Goal: Task Accomplishment & Management: Use online tool/utility

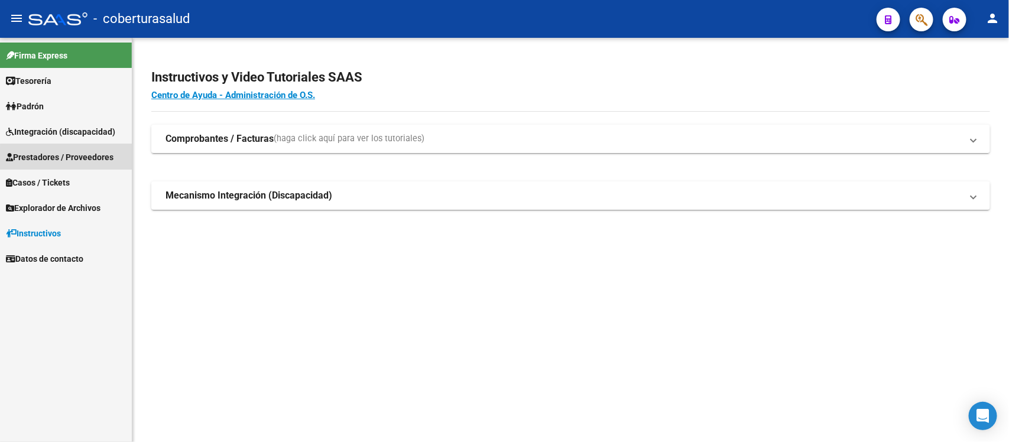
click at [86, 161] on span "Prestadores / Proveedores" at bounding box center [60, 157] width 108 height 13
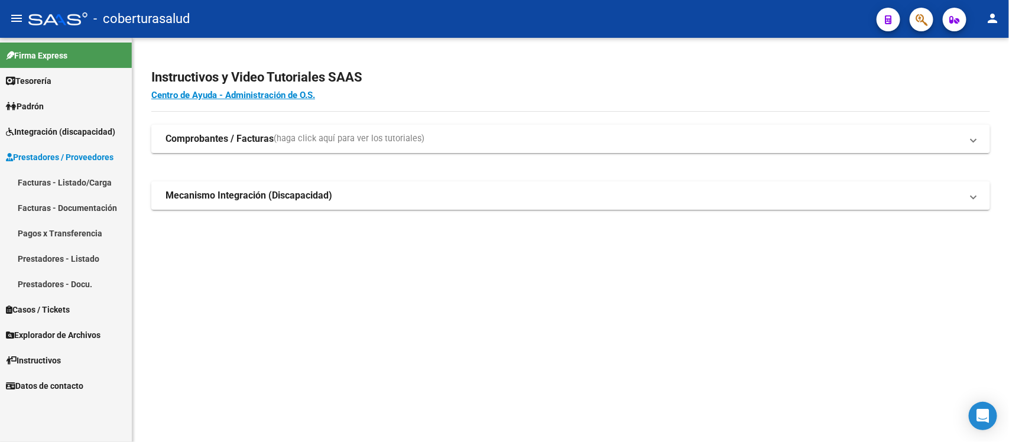
click at [72, 184] on link "Facturas - Listado/Carga" at bounding box center [66, 182] width 132 height 25
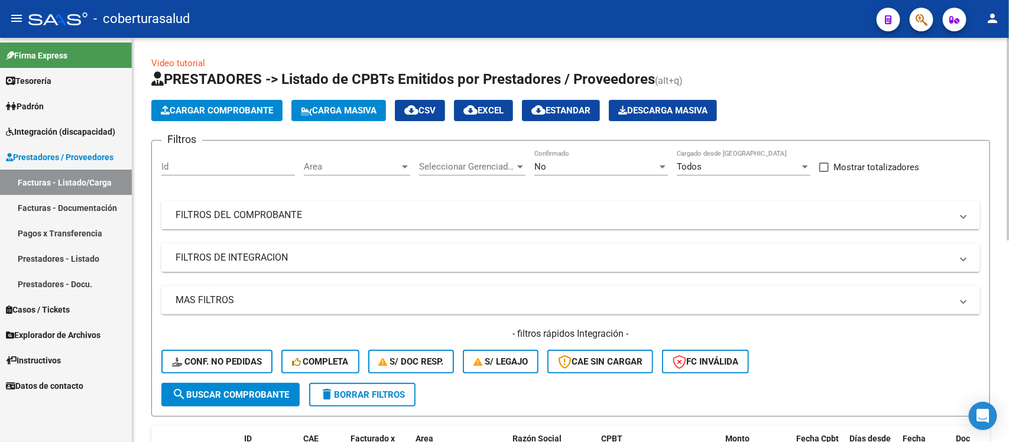
click at [581, 173] on div "No Confirmado" at bounding box center [602, 162] width 134 height 25
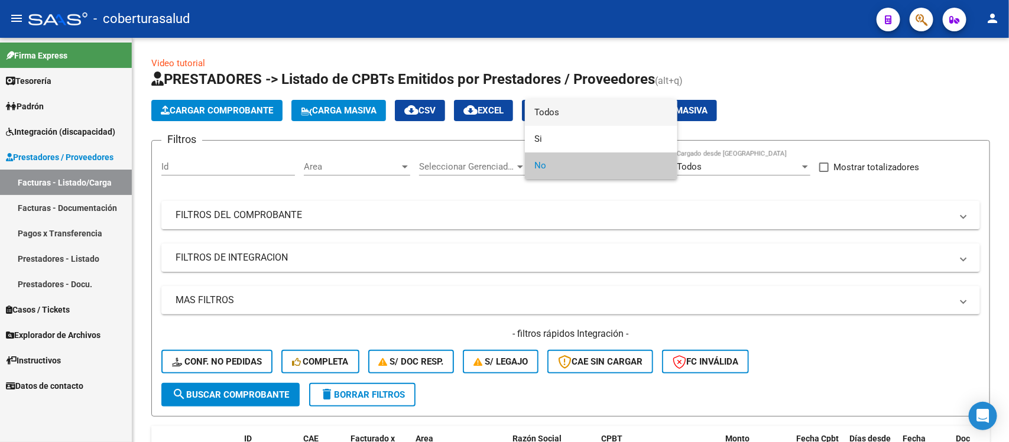
click at [571, 119] on span "Todos" at bounding box center [602, 112] width 134 height 27
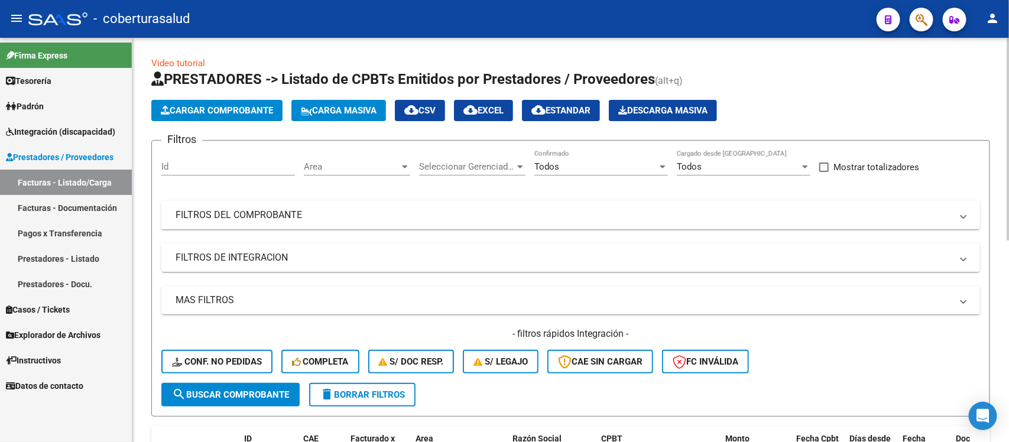
click at [601, 222] on mat-expansion-panel-header "FILTROS DEL COMPROBANTE" at bounding box center [570, 215] width 819 height 28
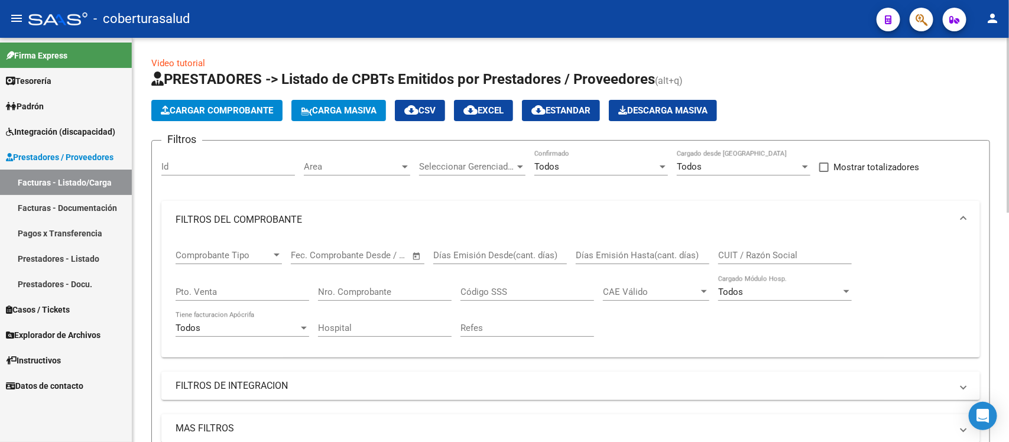
click at [729, 250] on input "CUIT / Razón Social" at bounding box center [786, 255] width 134 height 11
paste input "27321097036"
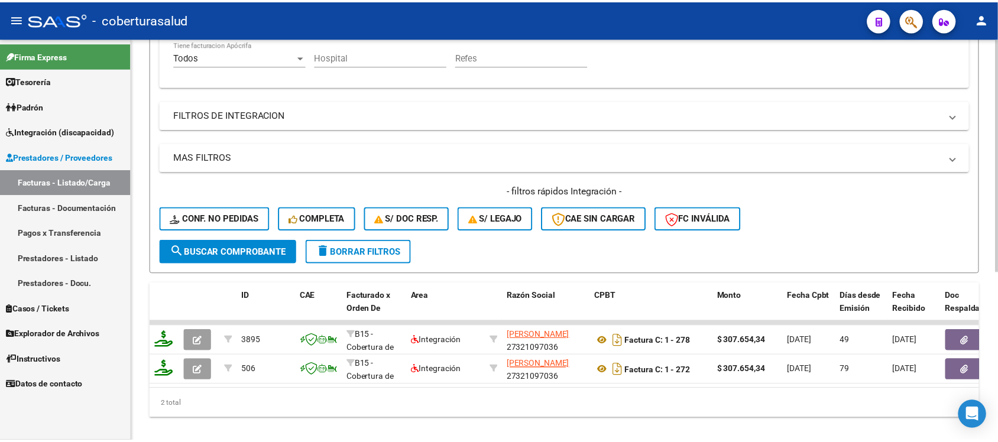
scroll to position [294, 0]
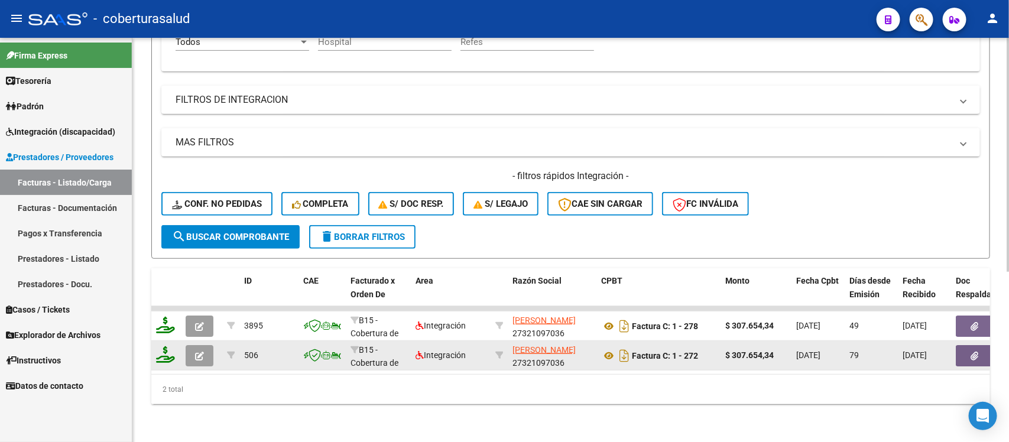
type input "27321097036"
click at [205, 345] on button "button" at bounding box center [200, 355] width 28 height 21
